Goal: Information Seeking & Learning: Learn about a topic

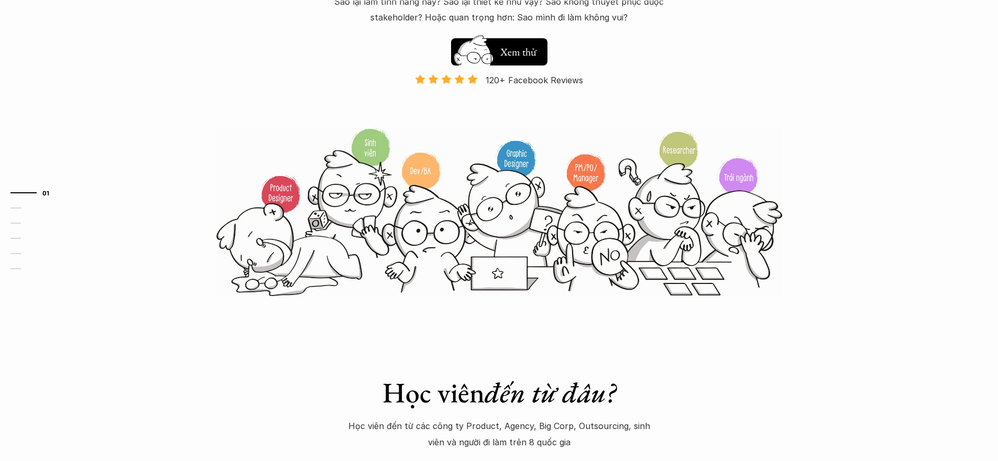
scroll to position [357, 0]
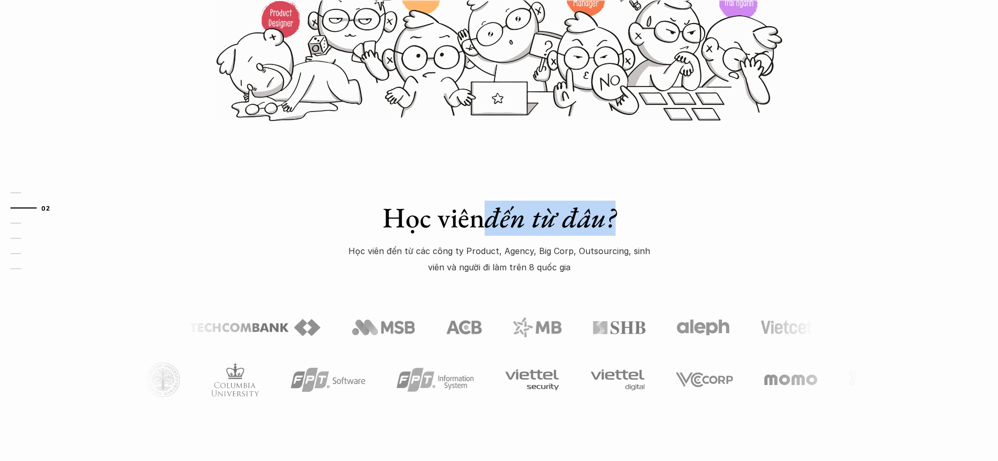
drag, startPoint x: 536, startPoint y: 216, endPoint x: 654, endPoint y: 222, distance: 118.5
click at [654, 222] on h1 "Học viên đến từ đâu?" at bounding box center [499, 218] width 367 height 34
click at [437, 250] on p "Học viên đến từ các công ty Product, Agency, Big Corp, Outsourcing, sinh viên v…" at bounding box center [499, 259] width 314 height 32
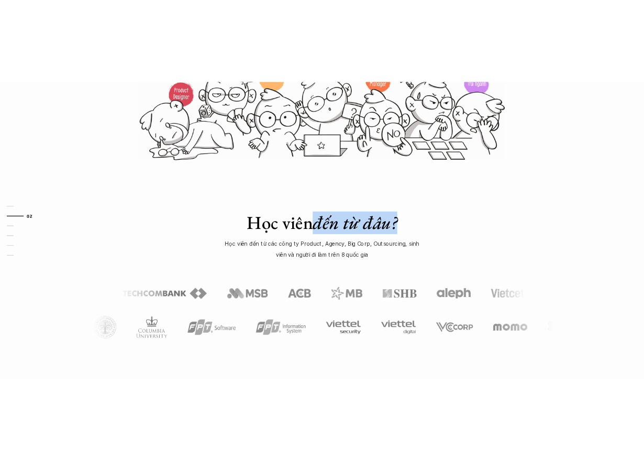
scroll to position [647, 0]
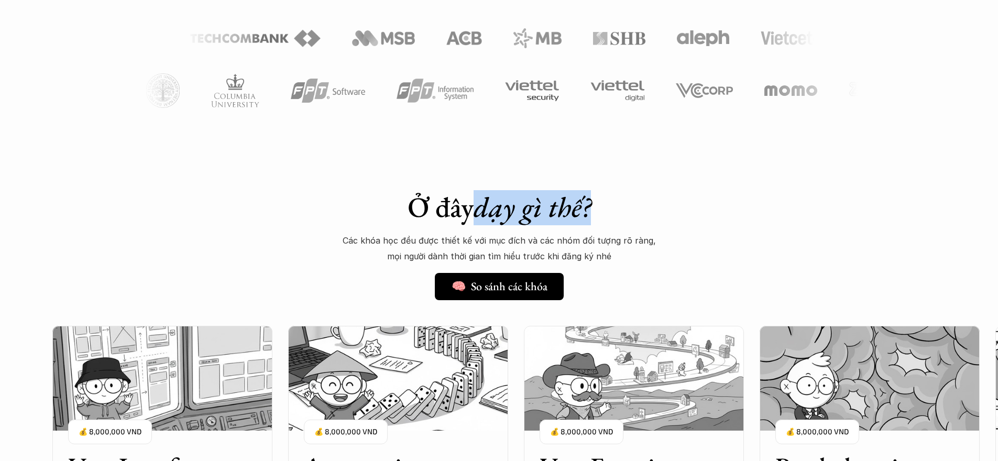
drag, startPoint x: 483, startPoint y: 205, endPoint x: 740, endPoint y: 208, distance: 257.8
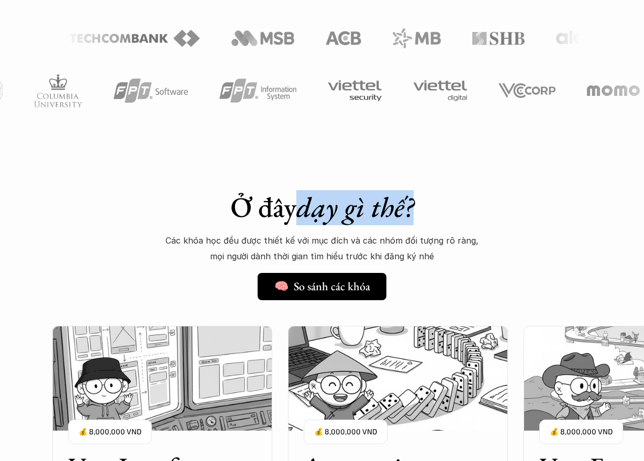
click at [387, 203] on em "dạy gì thế?" at bounding box center [355, 207] width 117 height 37
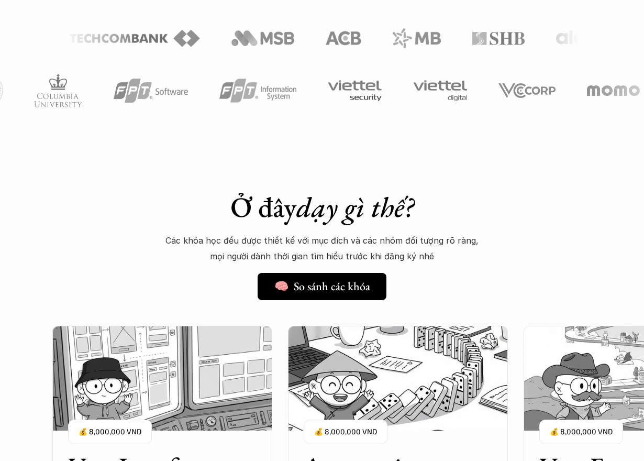
click at [386, 207] on em "dạy gì thế?" at bounding box center [355, 207] width 117 height 37
click at [374, 214] on em "dạy gì thế?" at bounding box center [355, 207] width 117 height 37
click at [417, 226] on div "Ở đây dạy gì thế? Các khóa học đều được thiết kế với mục đích và các nhóm đối t…" at bounding box center [322, 245] width 367 height 110
click at [244, 221] on h1 "Ở đây dạy gì thế?" at bounding box center [322, 207] width 367 height 34
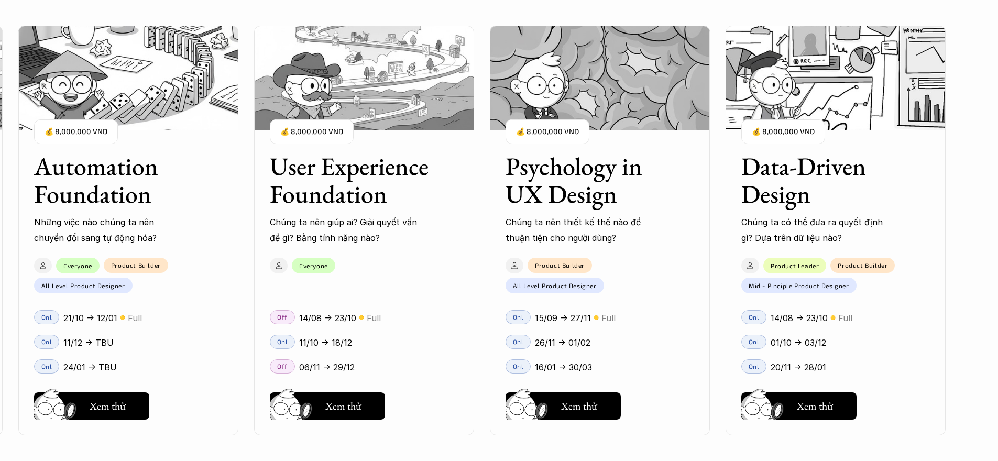
scroll to position [1315, 0]
click at [359, 192] on div "User Interface Foundation Digital product đúng quy chuẩn được thiết kế thế nào?…" at bounding box center [498, 230] width 893 height 461
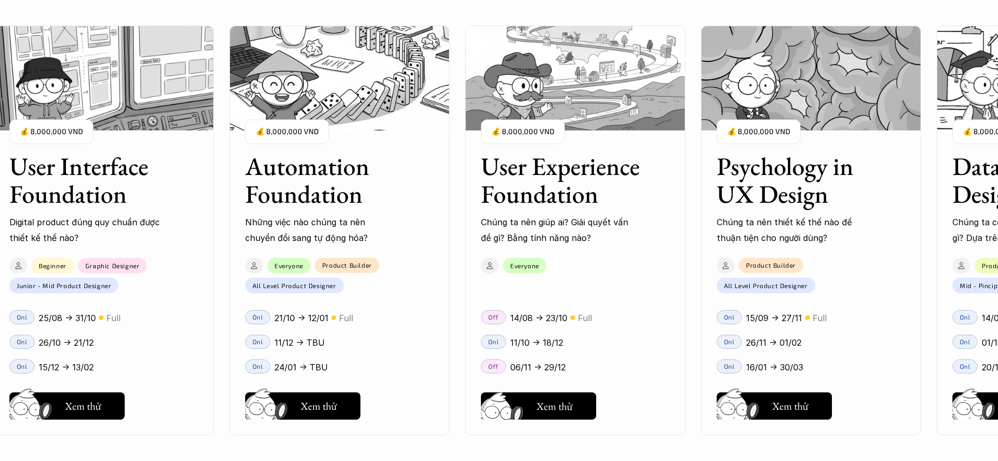
click at [541, 403] on div "User Interface Foundation Digital product đúng quy chuẩn được thiết kế thế nào?…" at bounding box center [498, 230] width 893 height 461
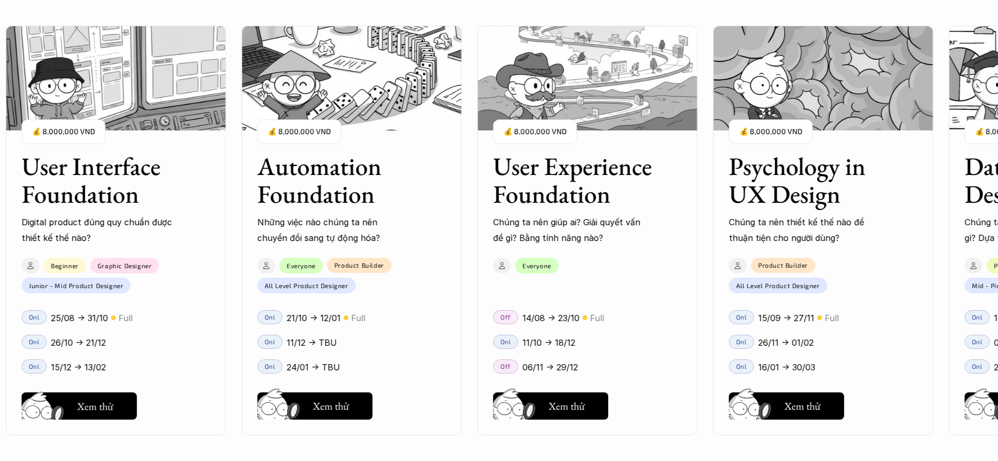
click at [103, 400] on div "01 02 03 04 05 06" at bounding box center [52, 230] width 105 height 461
click at [102, 402] on div "01 02 03 04 05 06" at bounding box center [52, 230] width 105 height 461
click at [142, 123] on div "User Interface Foundation Digital product đúng quy chuẩn được thiết kế thế nào?…" at bounding box center [498, 230] width 893 height 461
click at [142, 93] on div "User Interface Foundation Digital product đúng quy chuẩn được thiết kế thế nào?…" at bounding box center [498, 230] width 893 height 461
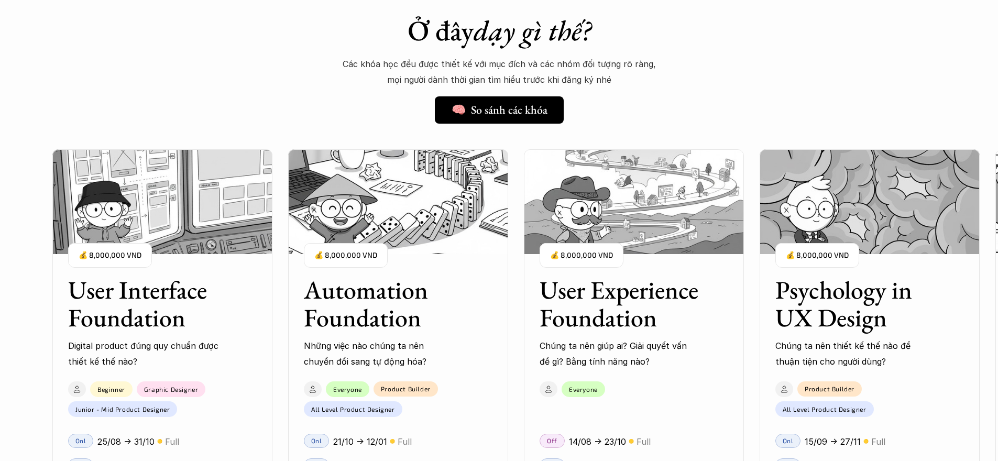
scroll to position [951, 0]
